Goal: Task Accomplishment & Management: Manage account settings

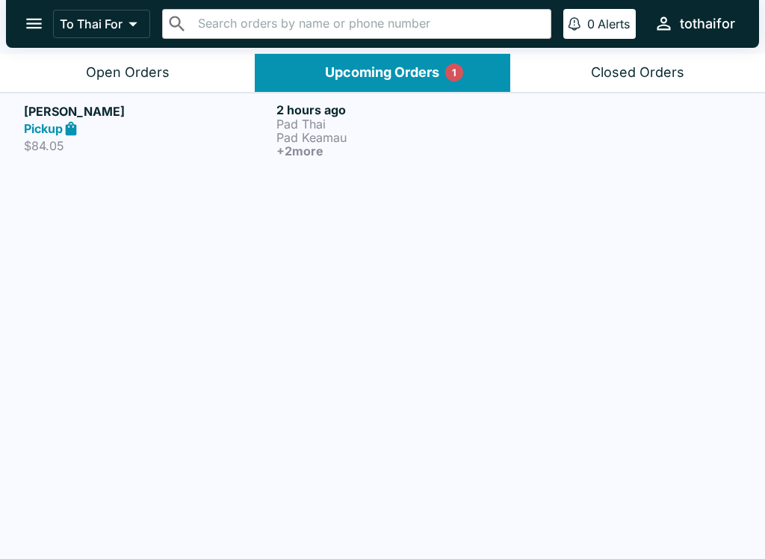
click at [159, 120] on div "Pickup" at bounding box center [147, 128] width 246 height 17
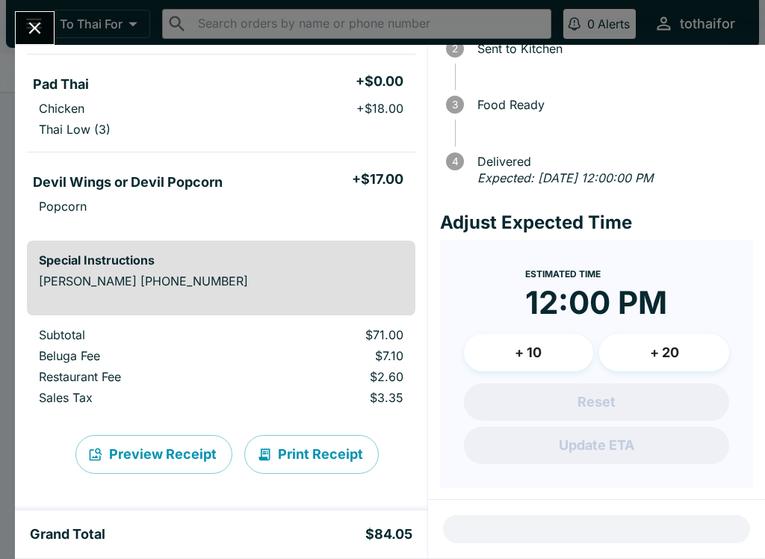
scroll to position [107, 0]
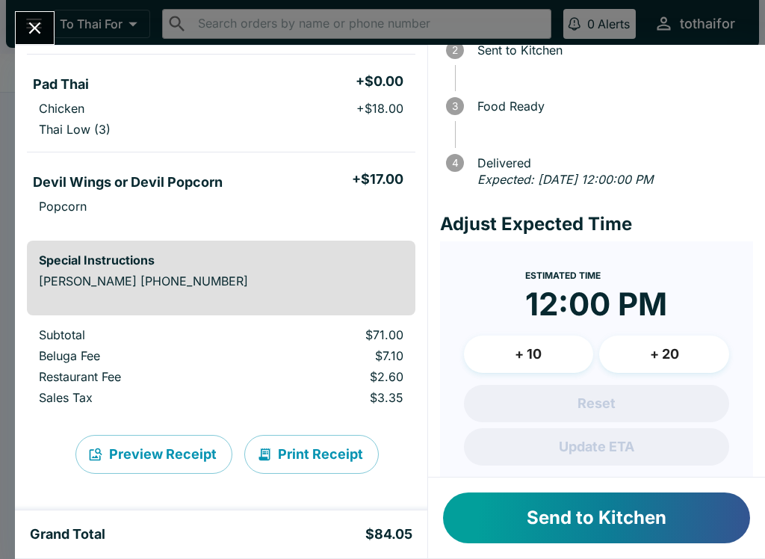
click at [627, 515] on button "Send to Kitchen" at bounding box center [596, 517] width 307 height 51
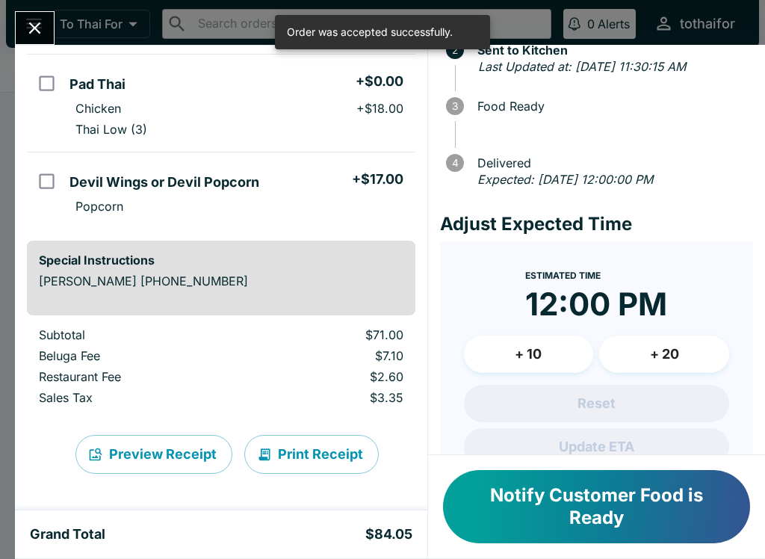
click at [31, 19] on icon "Close" at bounding box center [35, 28] width 20 height 20
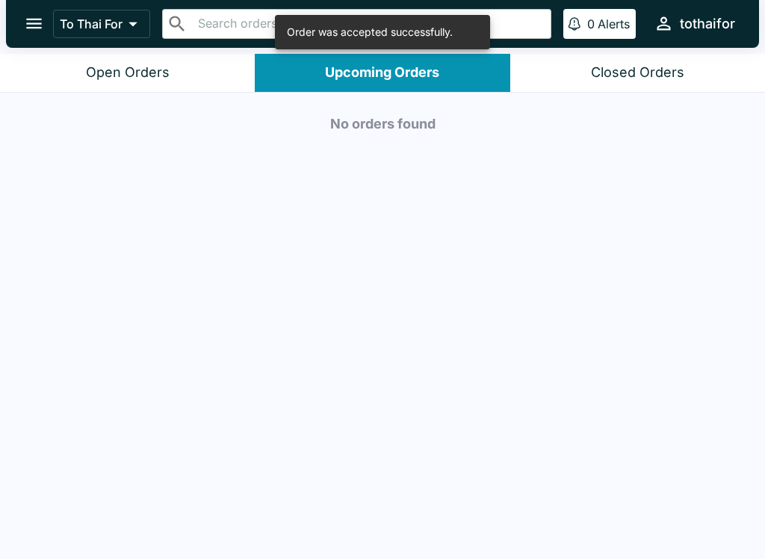
click at [144, 61] on button "Open Orders" at bounding box center [127, 73] width 255 height 38
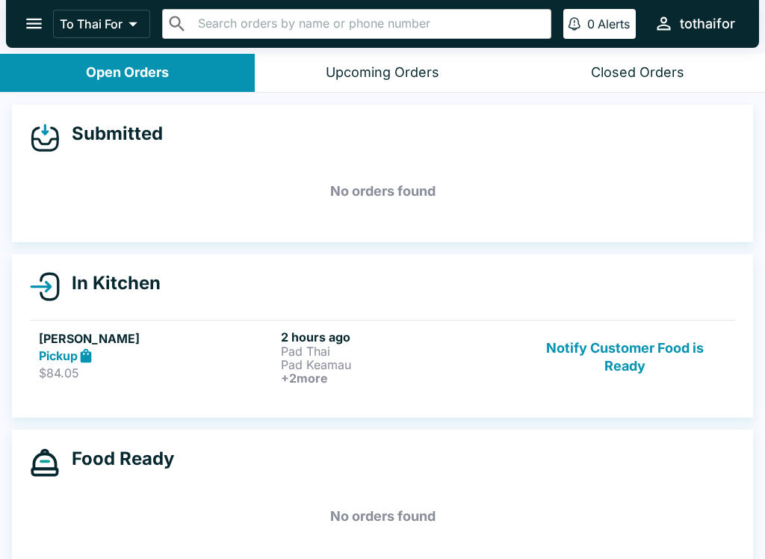
click at [627, 351] on button "Notify Customer Food is Ready" at bounding box center [625, 356] width 202 height 55
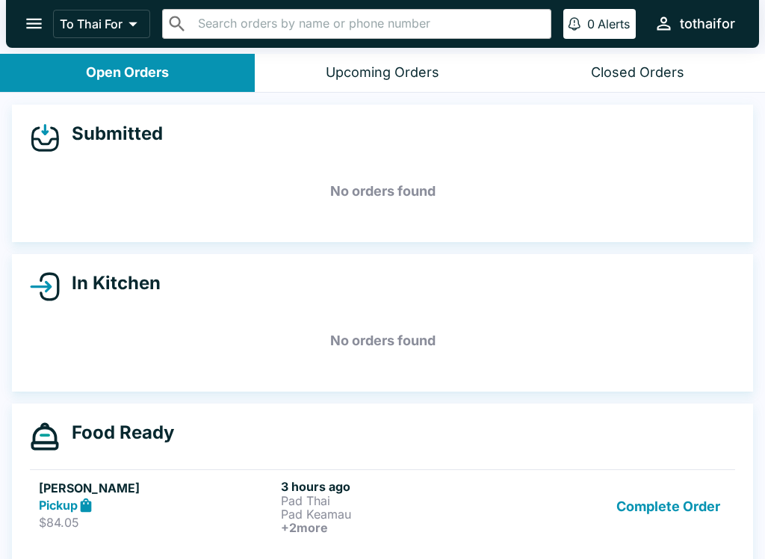
click at [428, 504] on p "Pad Thai" at bounding box center [399, 500] width 236 height 13
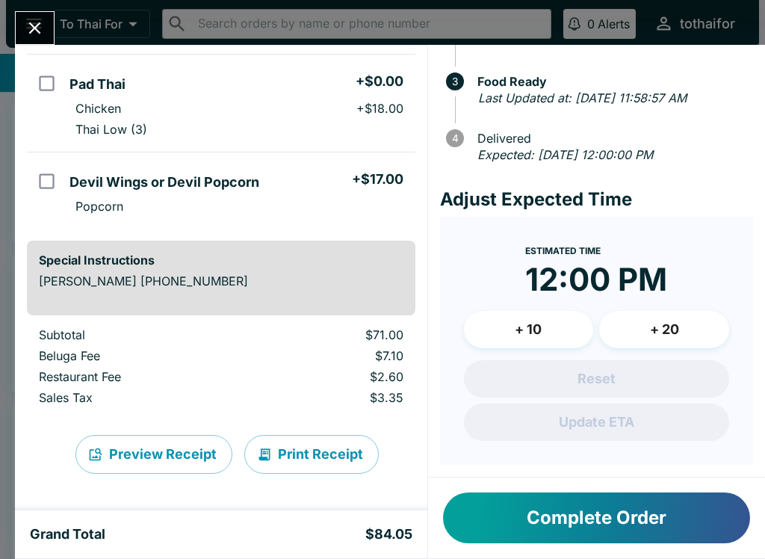
scroll to position [148, 0]
click at [111, 455] on button "Preview Receipt" at bounding box center [153, 454] width 157 height 39
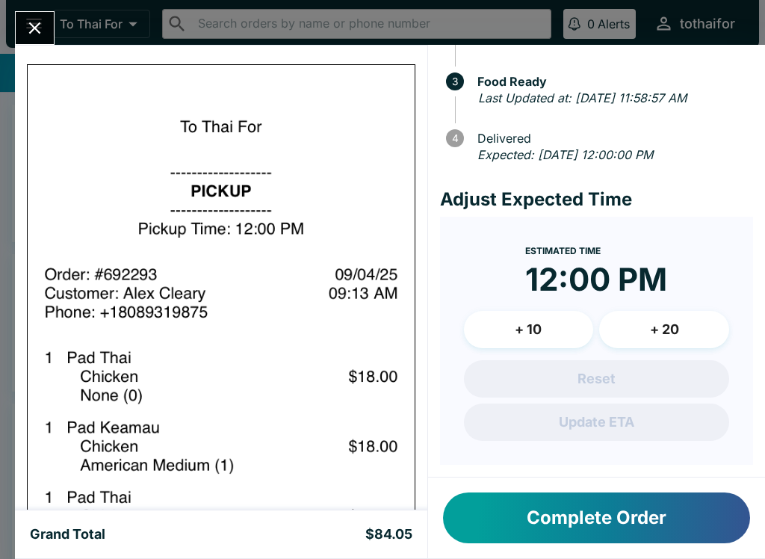
scroll to position [745, 0]
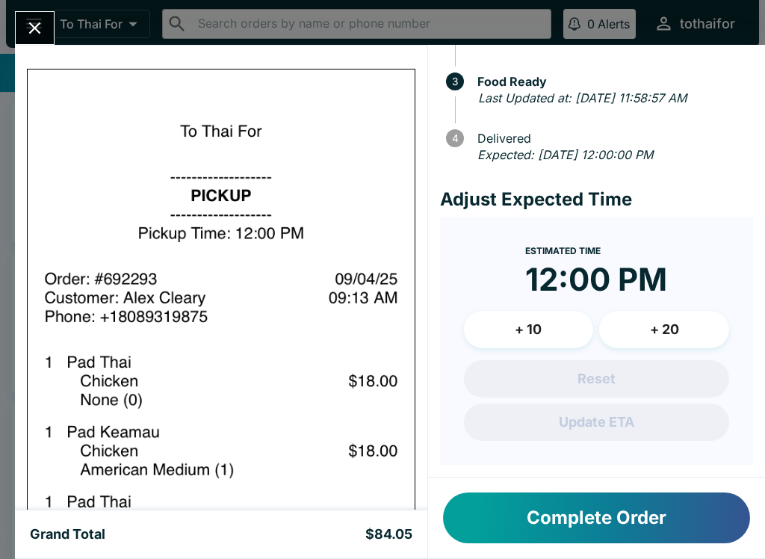
click at [35, 31] on icon "Close" at bounding box center [35, 28] width 20 height 20
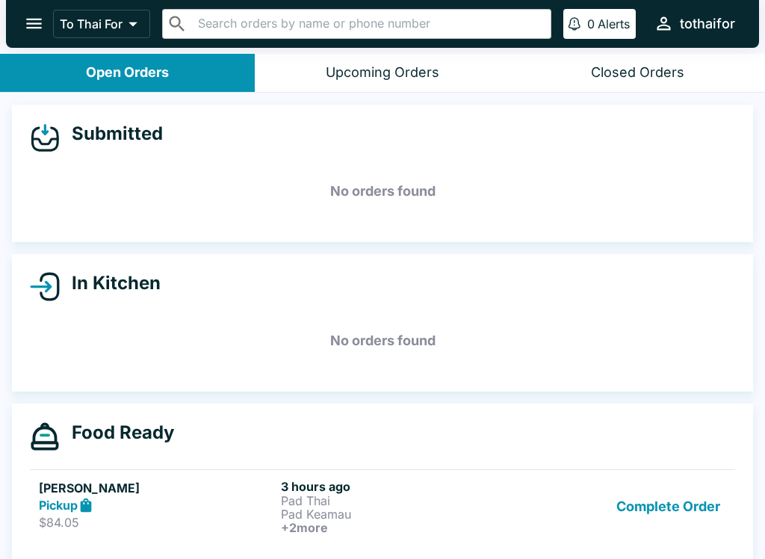
click at [677, 502] on button "Complete Order" at bounding box center [668, 506] width 116 height 55
